Goal: Browse casually

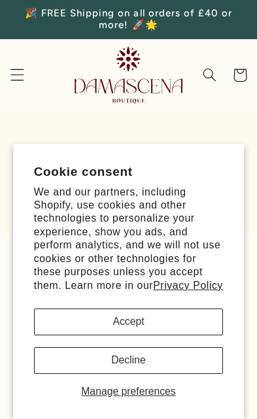
click at [192, 321] on button "Accept" at bounding box center [128, 321] width 189 height 27
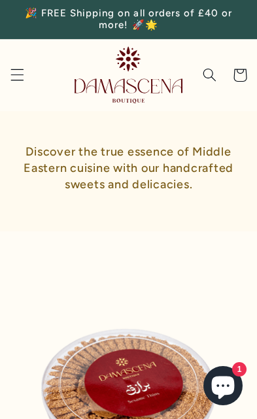
click at [23, 71] on icon "Menu" at bounding box center [17, 75] width 14 height 14
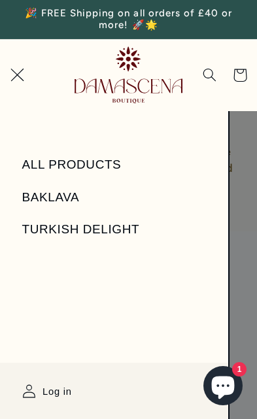
click at [101, 158] on link "ALL PRODUCTS" at bounding box center [114, 165] width 228 height 31
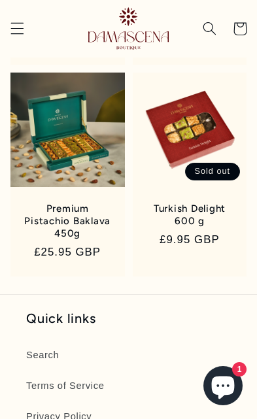
scroll to position [562, 0]
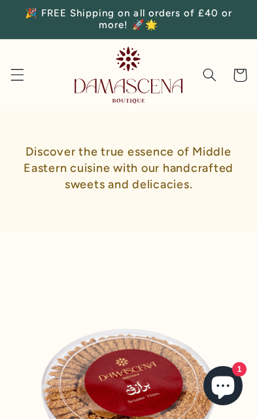
click at [12, 62] on span "Menu" at bounding box center [17, 75] width 30 height 30
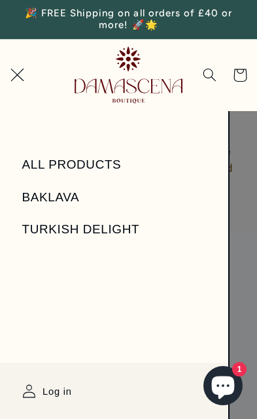
click at [20, 71] on icon "Menu" at bounding box center [17, 75] width 14 height 14
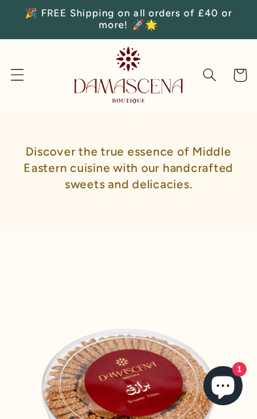
click at [18, 71] on icon "Menu" at bounding box center [17, 75] width 14 height 14
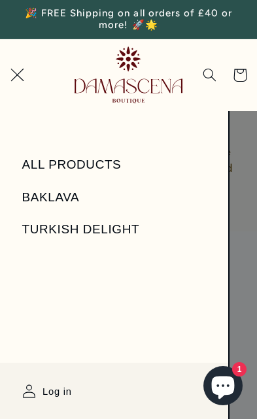
click at [32, 90] on summary "Menu" at bounding box center [17, 75] width 30 height 30
